Goal: Information Seeking & Learning: Learn about a topic

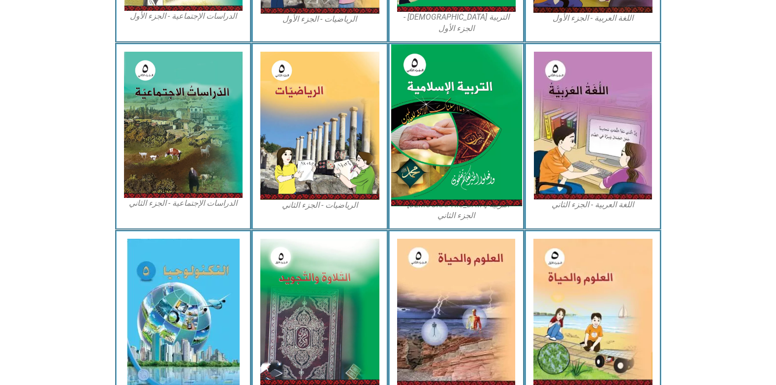
scroll to position [492, 0]
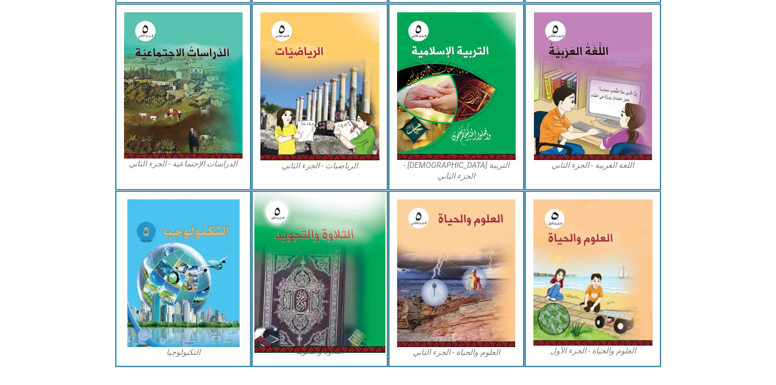
click at [333, 251] on img at bounding box center [319, 272] width 131 height 161
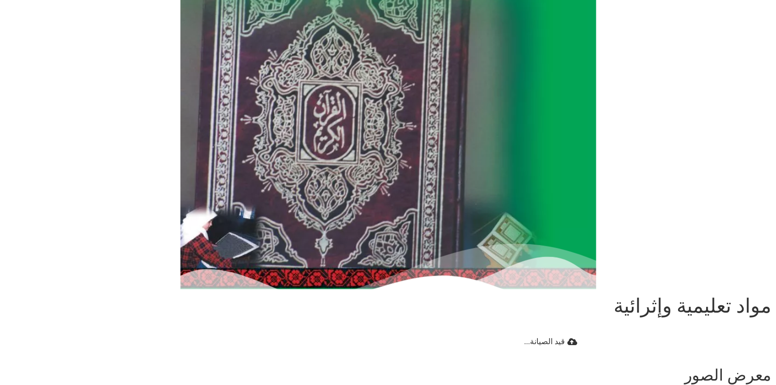
scroll to position [469, 0]
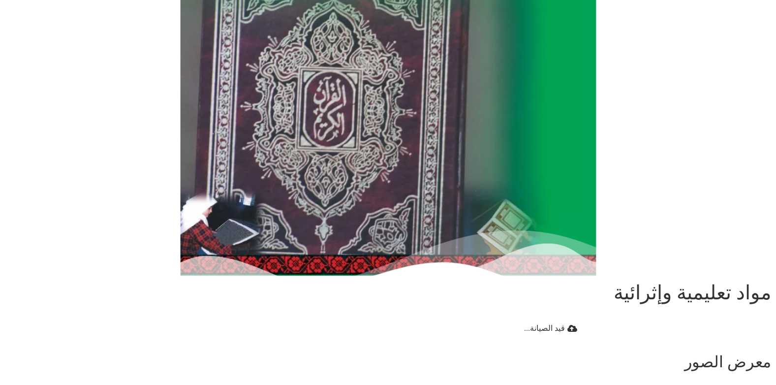
click at [365, 229] on img at bounding box center [388, 20] width 416 height 512
